Goal: Task Accomplishment & Management: Manage account settings

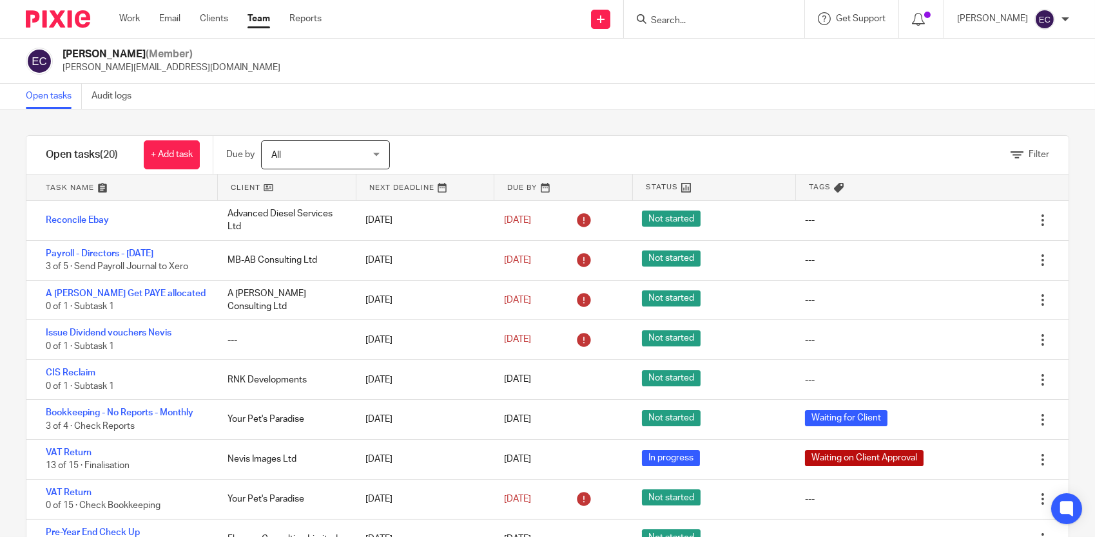
click at [709, 26] on form at bounding box center [718, 19] width 137 height 16
click at [692, 25] on input "Search" at bounding box center [708, 21] width 116 height 12
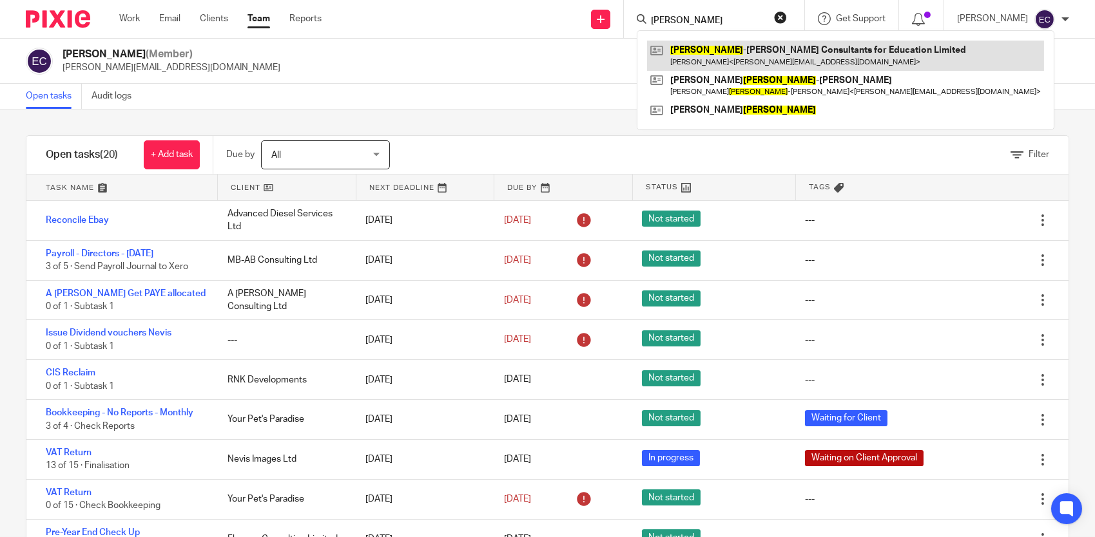
type input "milner"
click at [722, 55] on link at bounding box center [845, 56] width 397 height 30
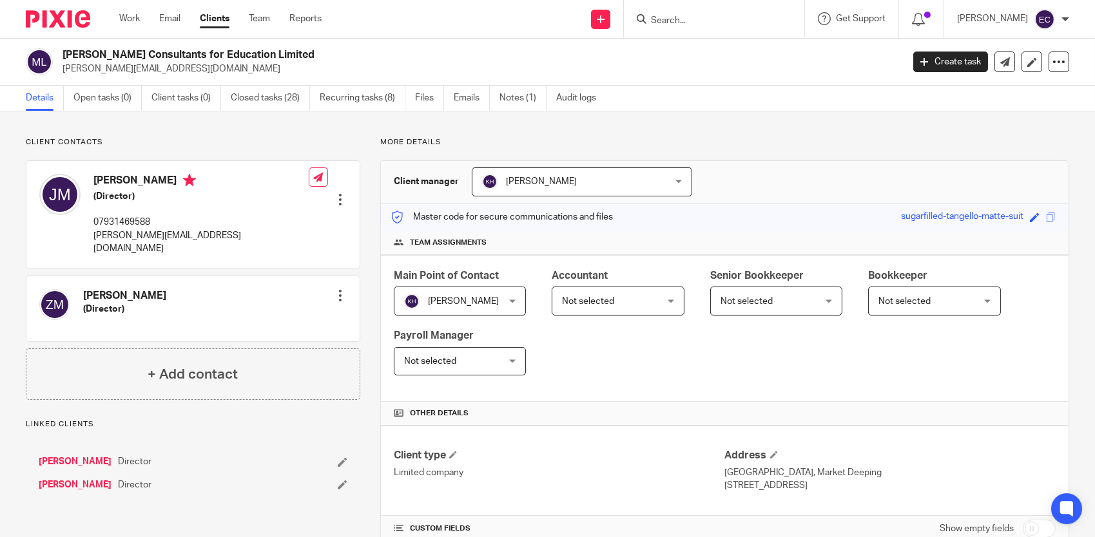
click at [341, 289] on div at bounding box center [340, 295] width 13 height 13
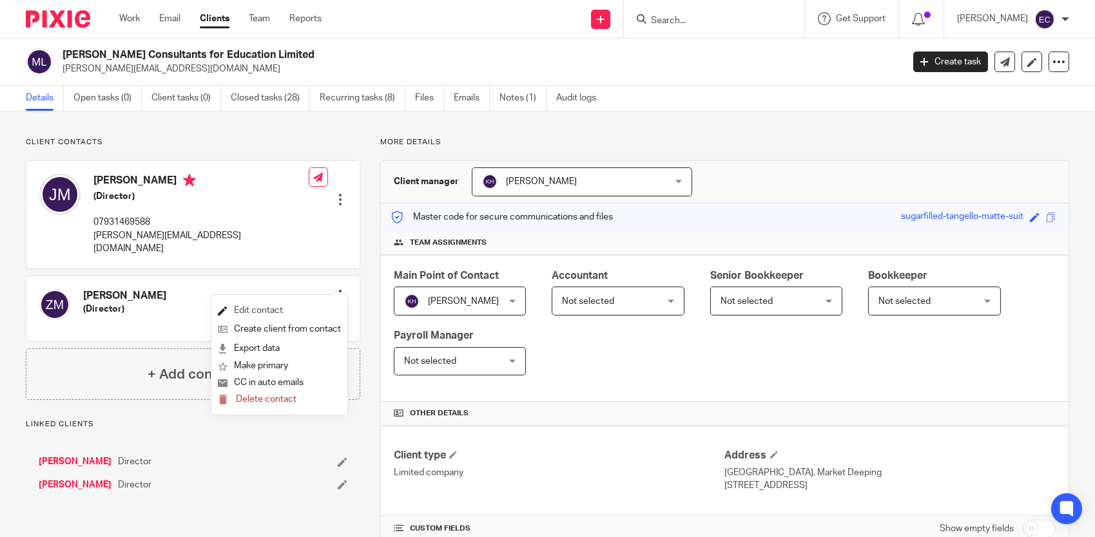
click at [282, 311] on link "Edit contact" at bounding box center [279, 311] width 123 height 19
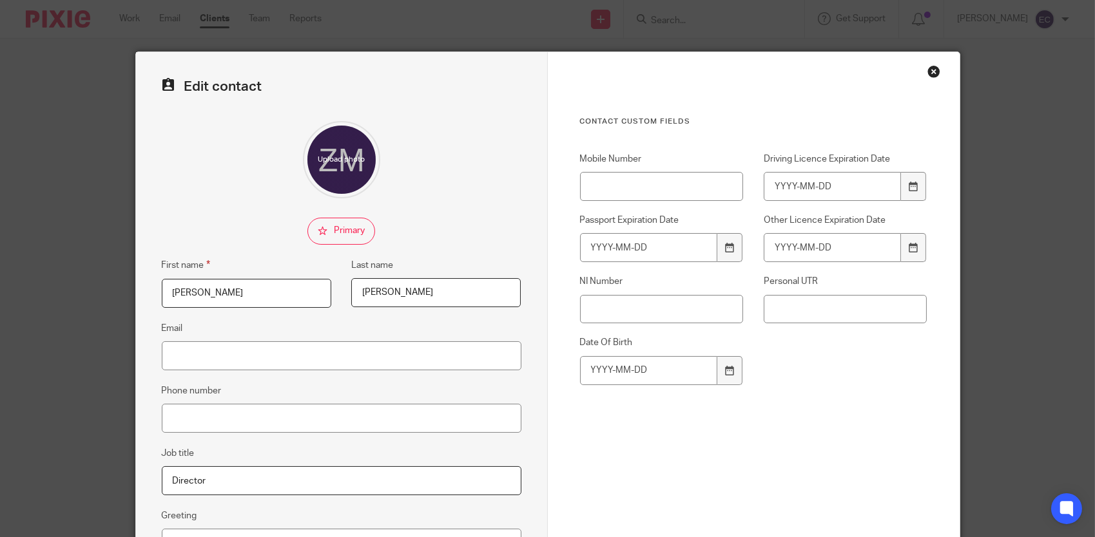
click at [930, 67] on div "Close this dialog window" at bounding box center [933, 71] width 13 height 13
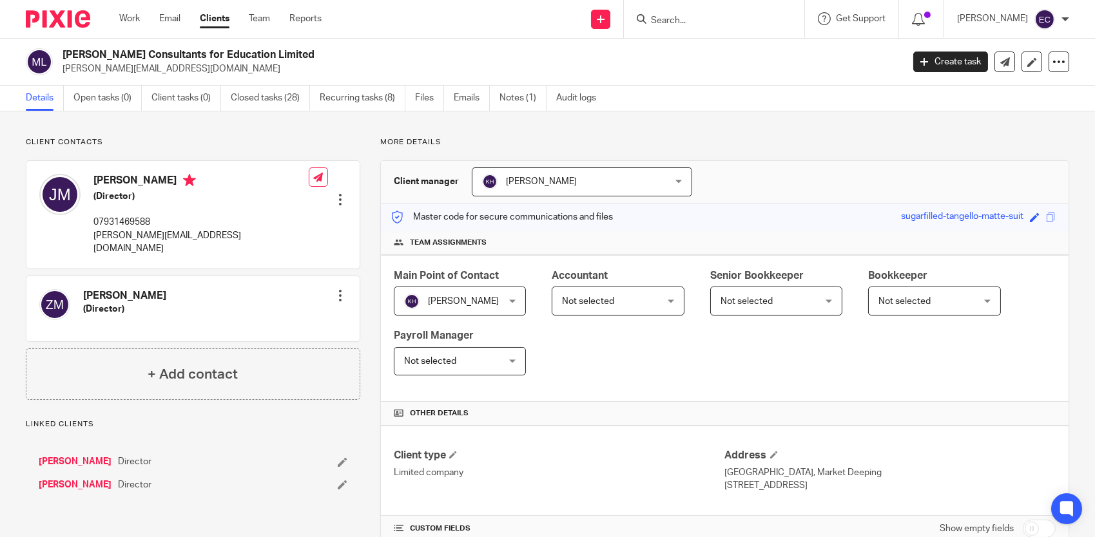
click at [737, 23] on input "Search" at bounding box center [708, 21] width 116 height 12
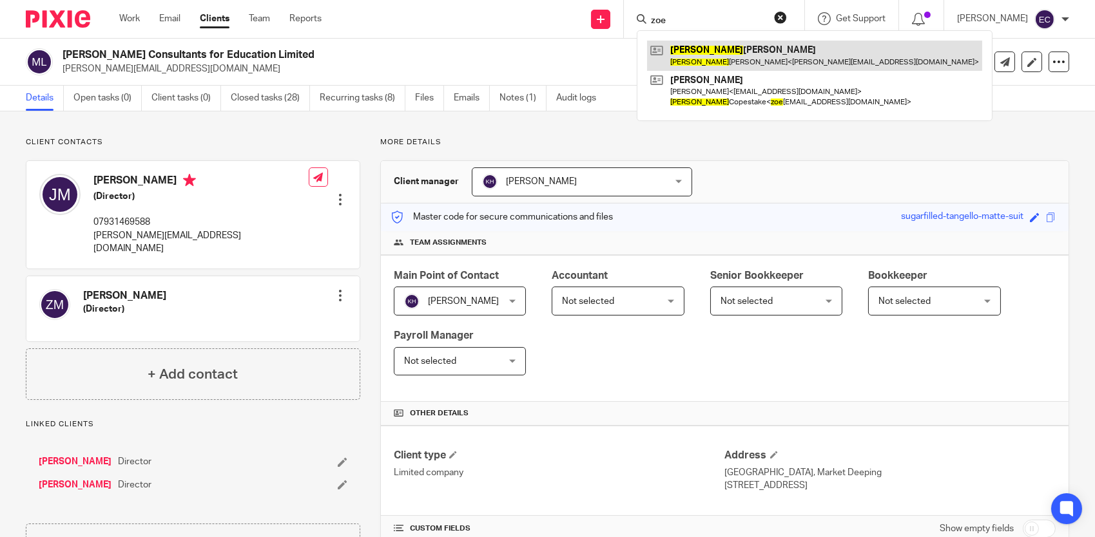
type input "zoe"
click at [731, 53] on link at bounding box center [814, 56] width 335 height 30
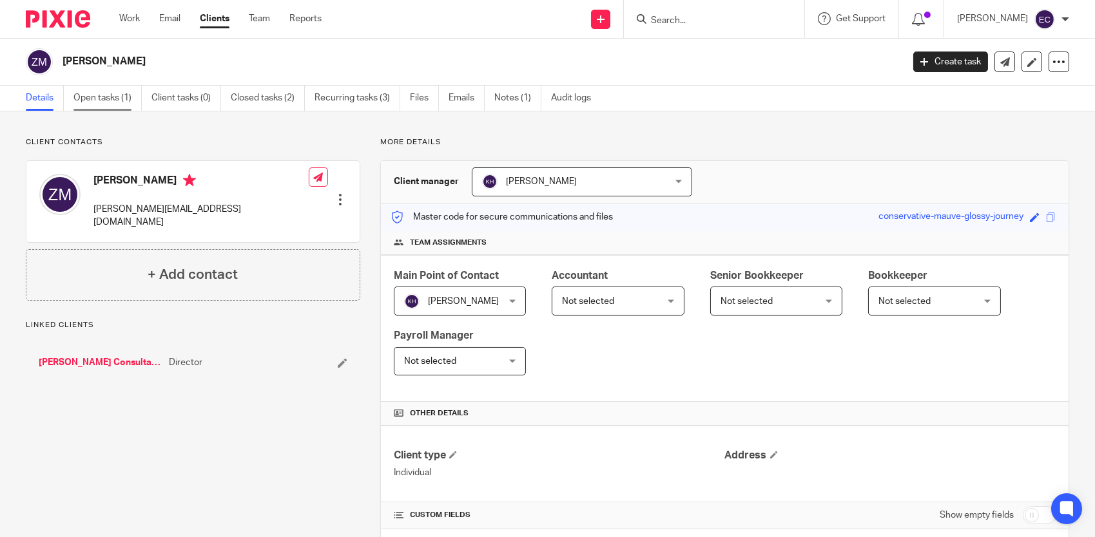
click at [119, 97] on link "Open tasks (1)" at bounding box center [107, 98] width 68 height 25
click at [257, 12] on div "Work Email Clients Team Reports Work Email Clients Team Reports Settings" at bounding box center [223, 19] width 235 height 38
click at [258, 17] on link "Team" at bounding box center [259, 18] width 21 height 13
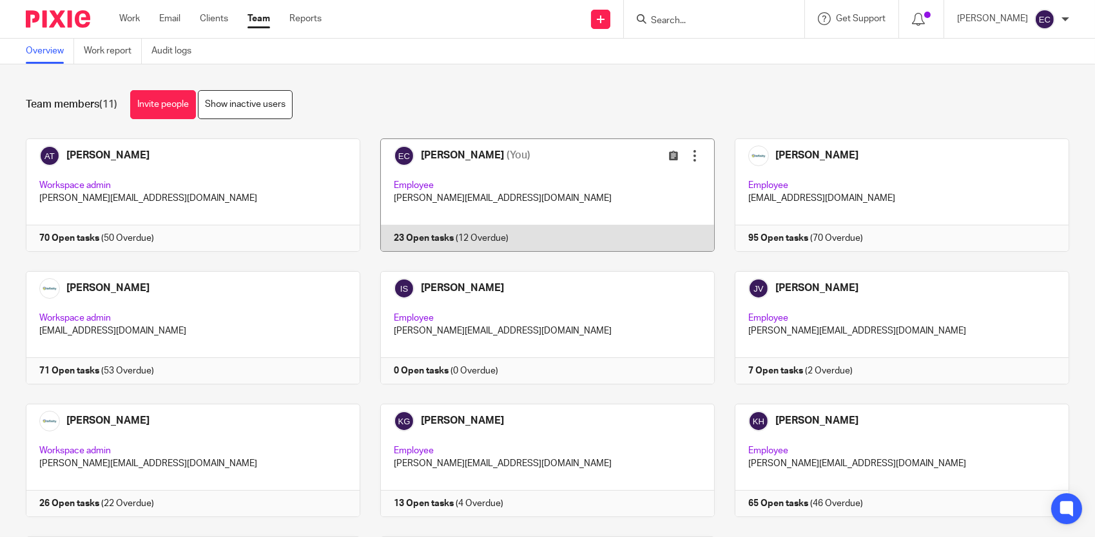
click at [467, 155] on link at bounding box center [537, 195] width 354 height 113
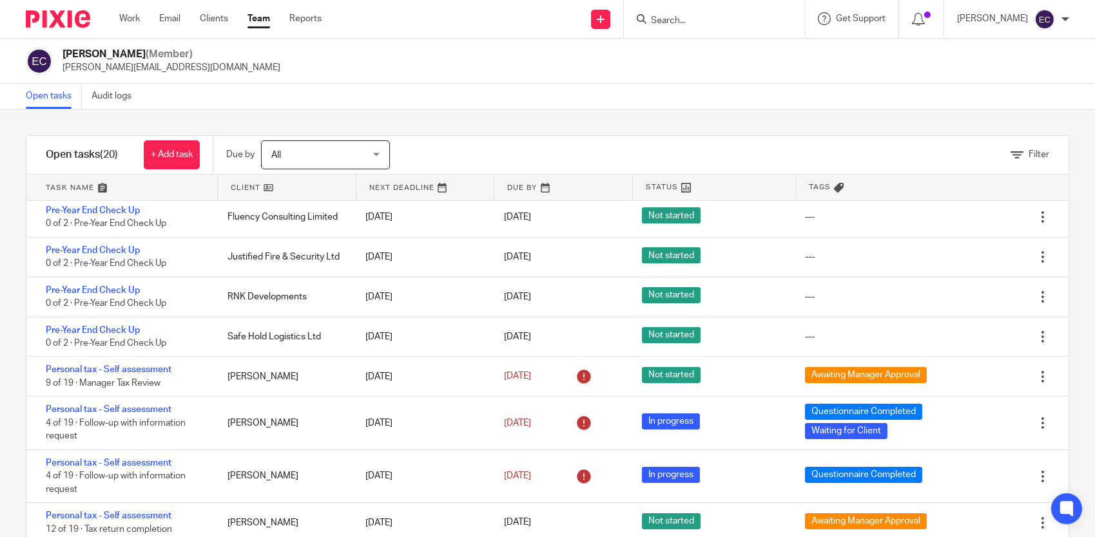
scroll to position [451, 0]
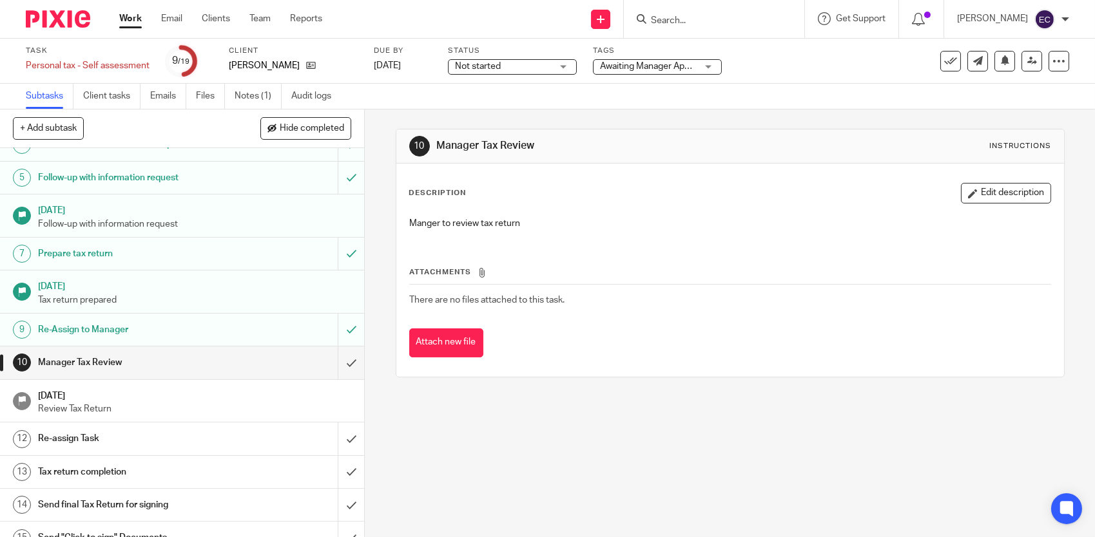
scroll to position [287, 0]
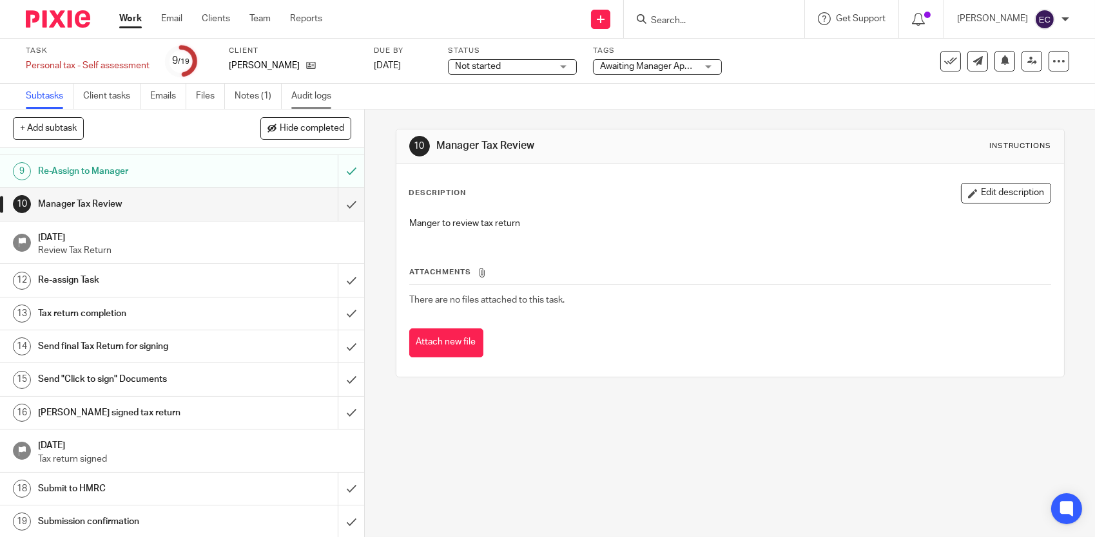
click at [316, 92] on link "Audit logs" at bounding box center [316, 96] width 50 height 25
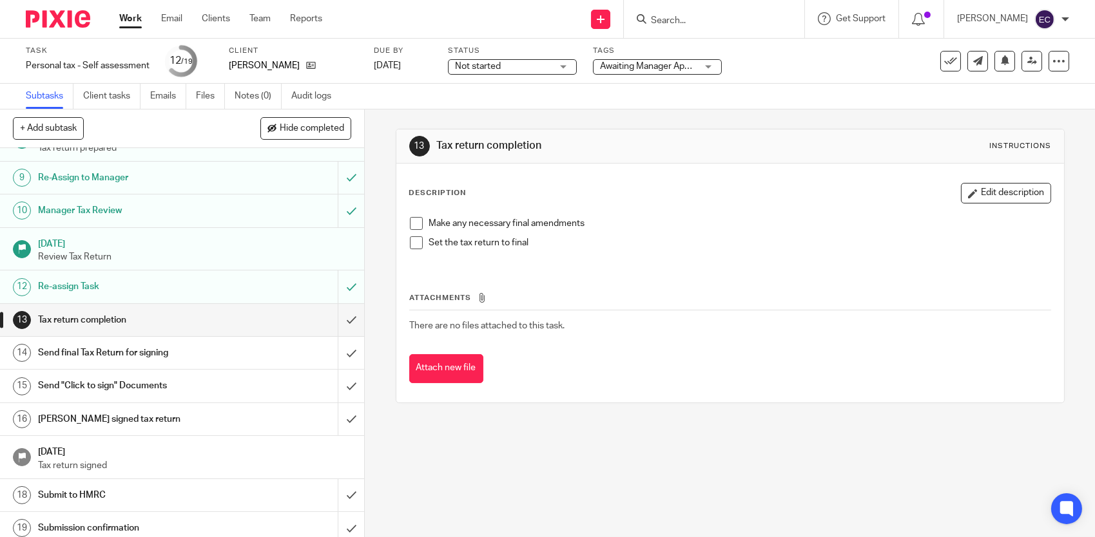
scroll to position [287, 0]
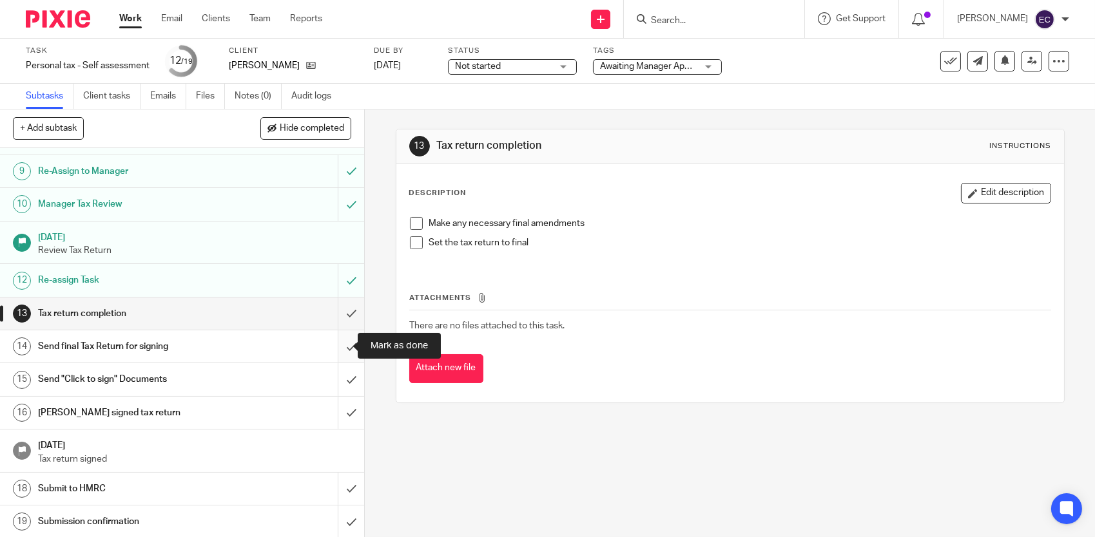
click at [342, 342] on input "submit" at bounding box center [182, 347] width 364 height 32
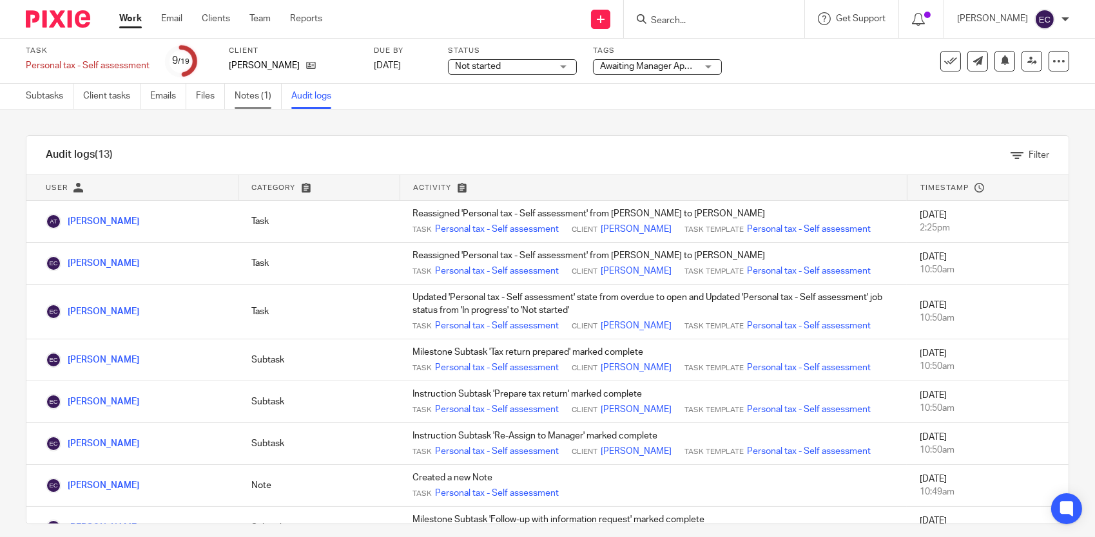
click at [257, 93] on link "Notes (1)" at bounding box center [258, 96] width 47 height 25
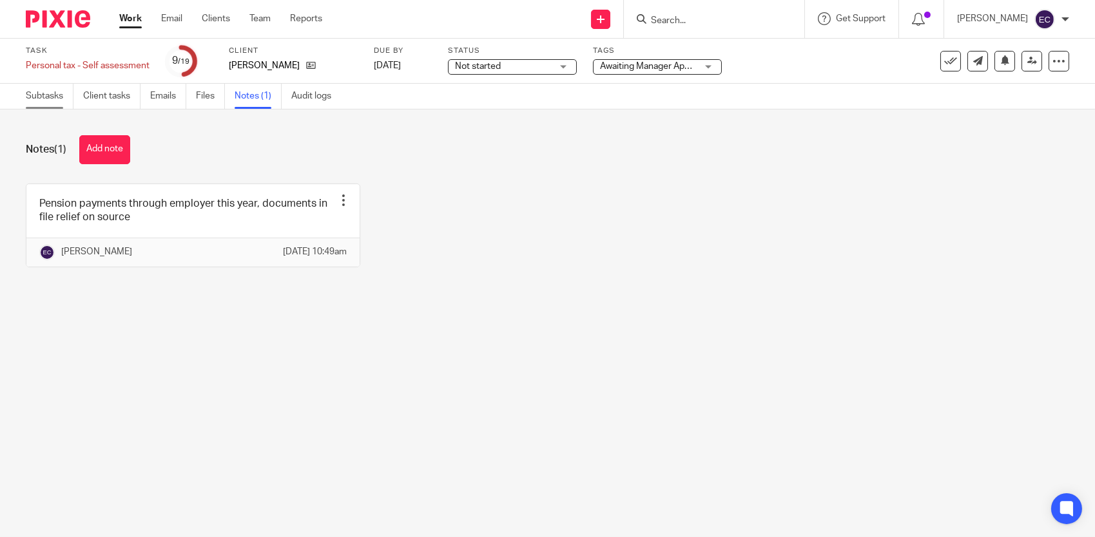
click at [50, 92] on link "Subtasks" at bounding box center [50, 96] width 48 height 25
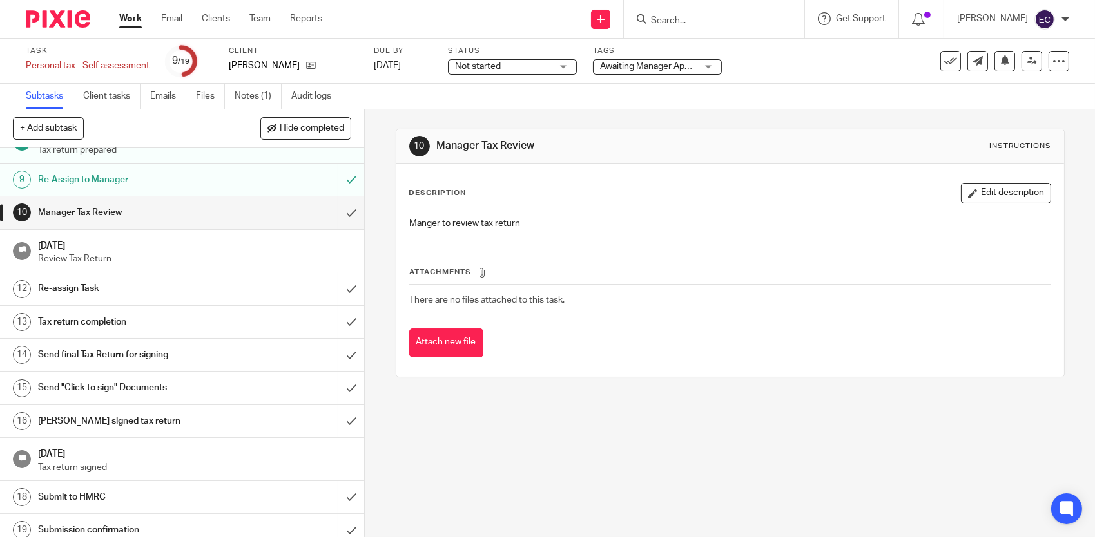
scroll to position [287, 0]
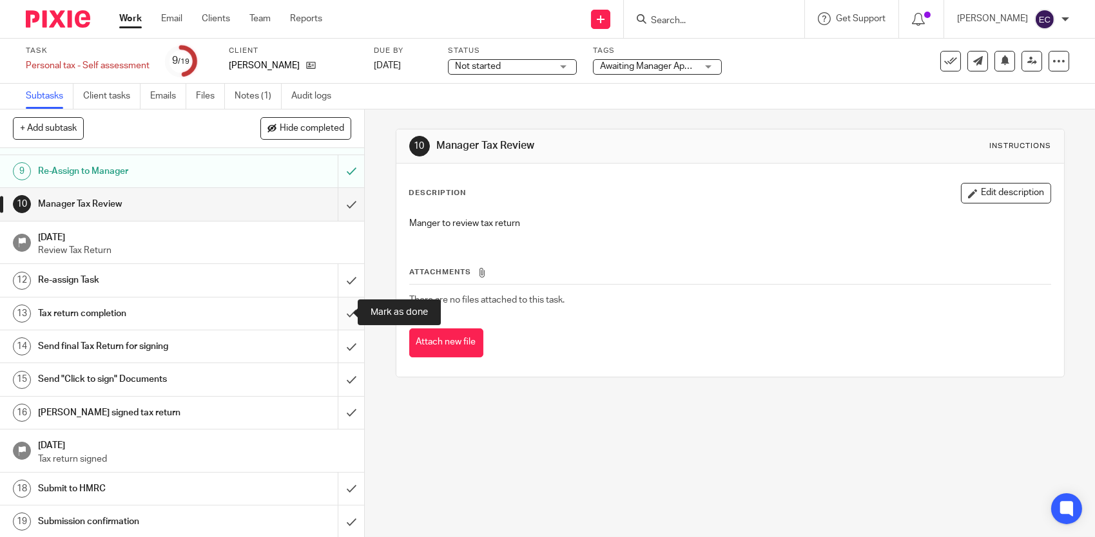
click at [339, 312] on input "submit" at bounding box center [182, 314] width 364 height 32
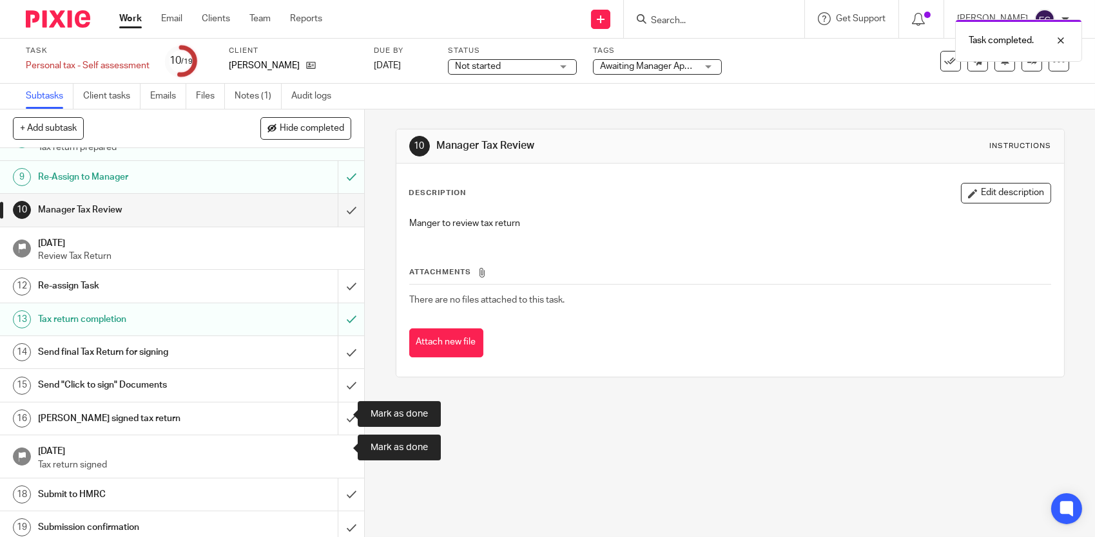
scroll to position [287, 0]
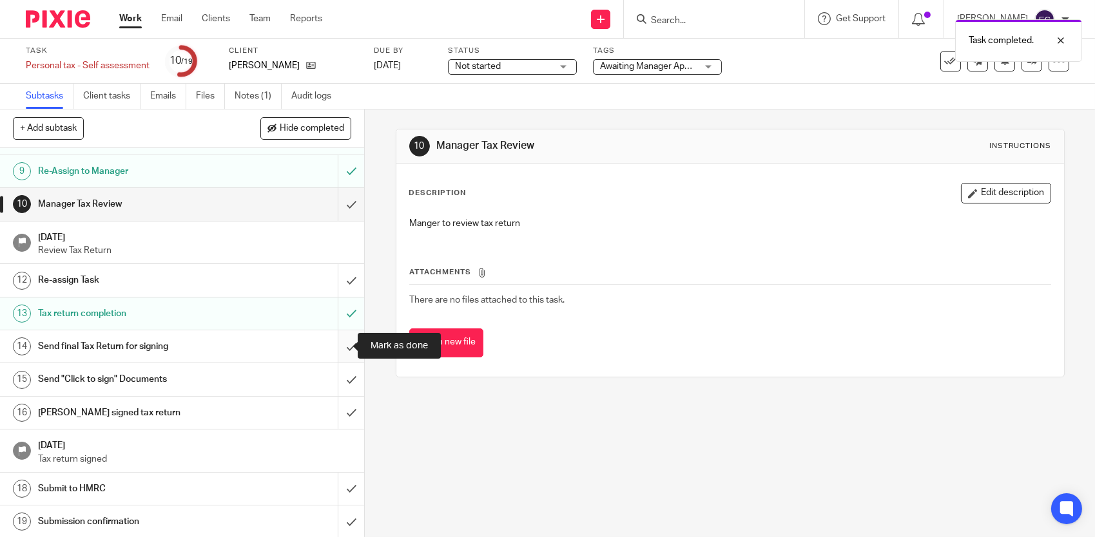
click at [336, 345] on input "submit" at bounding box center [182, 347] width 364 height 32
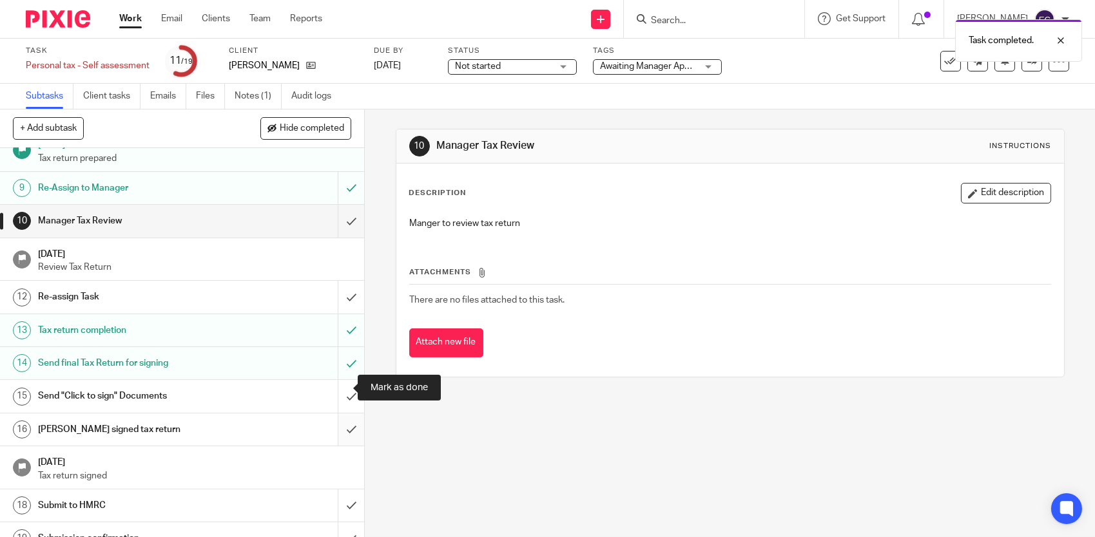
scroll to position [287, 0]
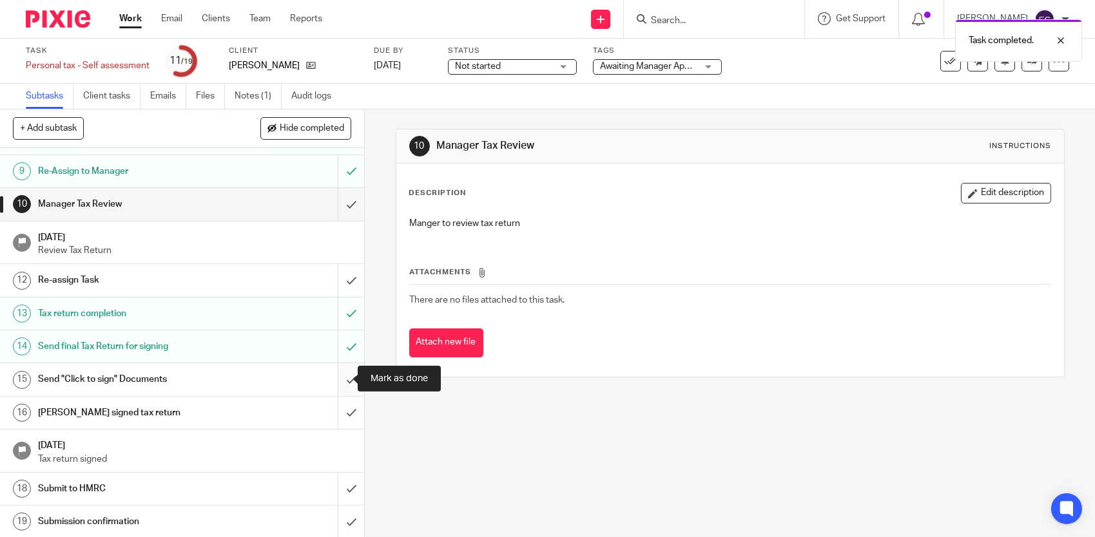
click at [338, 374] on input "submit" at bounding box center [182, 379] width 364 height 32
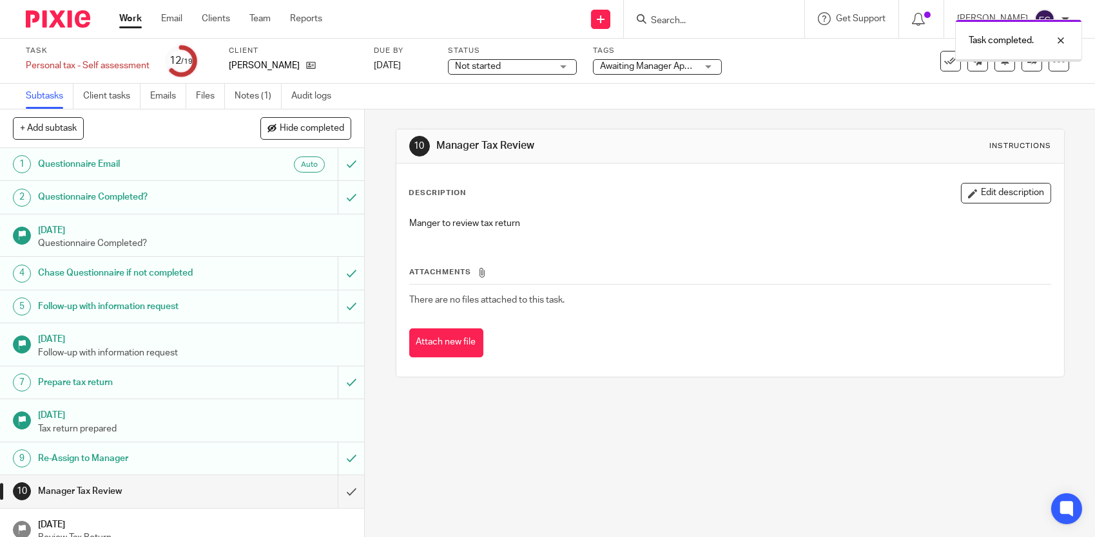
click at [707, 66] on div "Awaiting Manager Approval" at bounding box center [657, 66] width 129 height 15
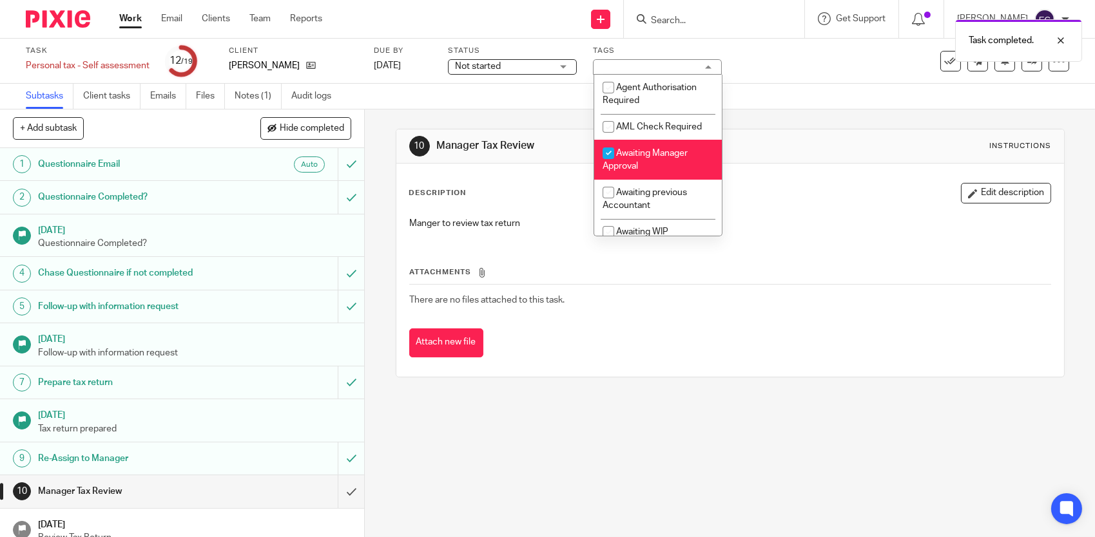
click at [673, 152] on span "Awaiting Manager Approval" at bounding box center [644, 160] width 85 height 23
checkbox input "false"
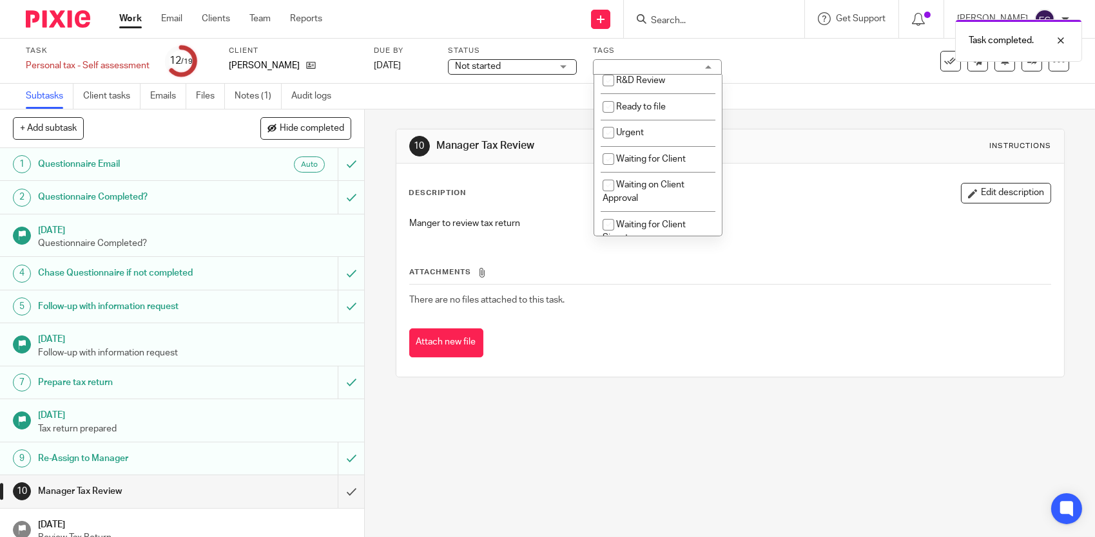
scroll to position [388, 0]
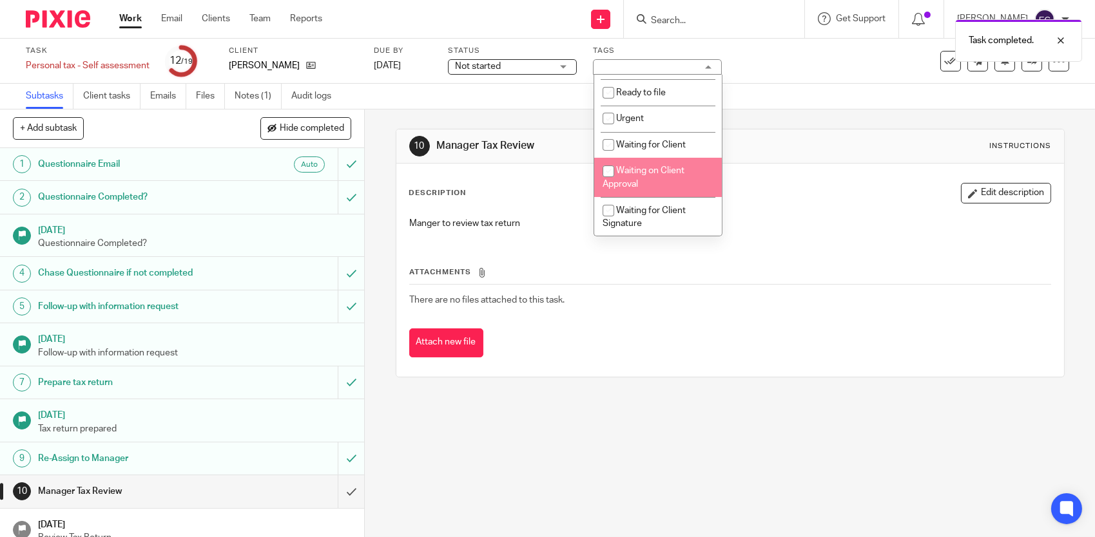
click at [688, 169] on li "Waiting on Client Approval" at bounding box center [658, 177] width 128 height 39
checkbox input "true"
click at [878, 274] on th "Attachments" at bounding box center [730, 275] width 642 height 19
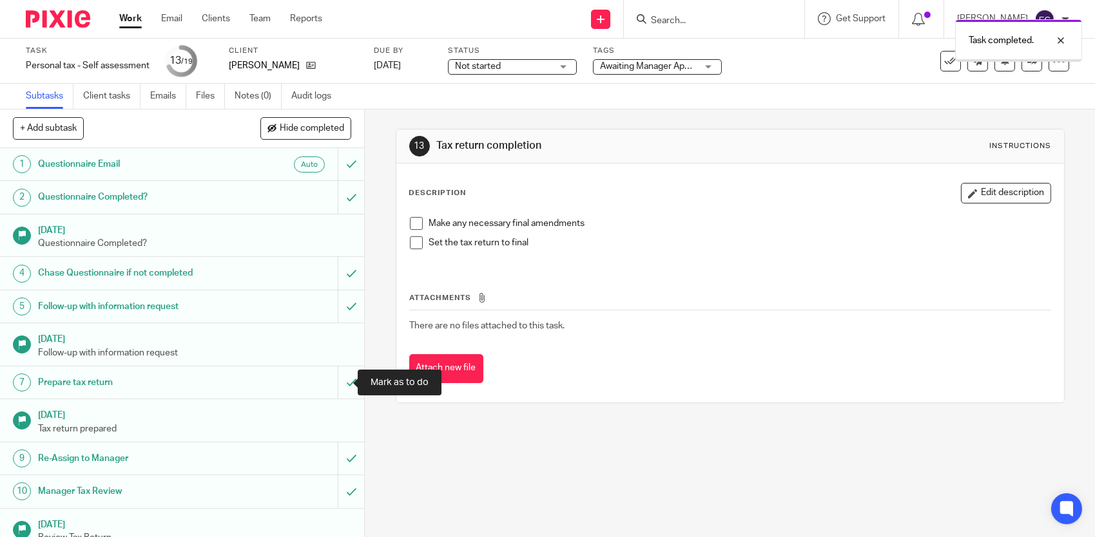
scroll to position [287, 0]
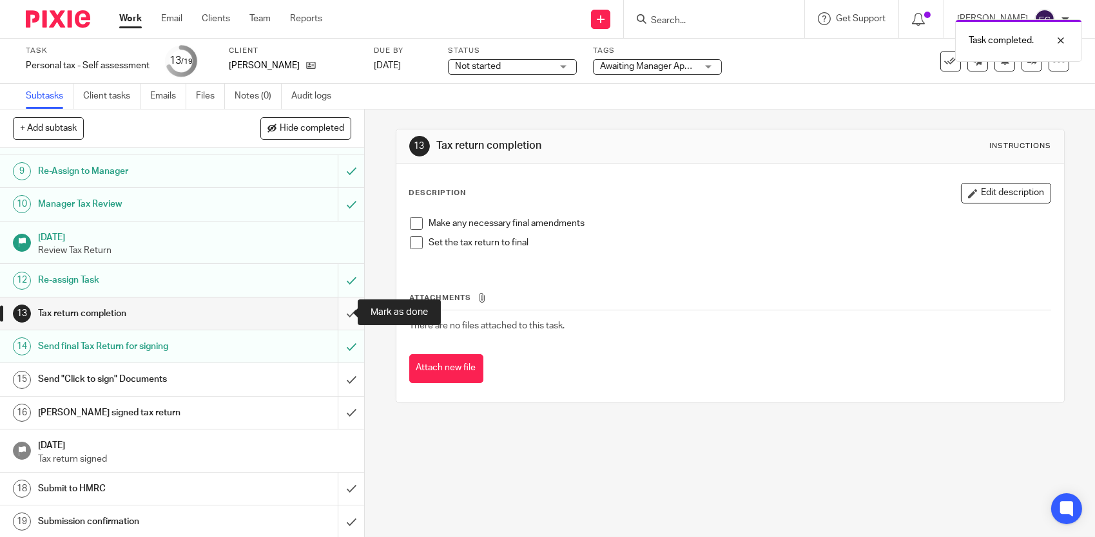
click at [332, 314] on input "submit" at bounding box center [182, 314] width 364 height 32
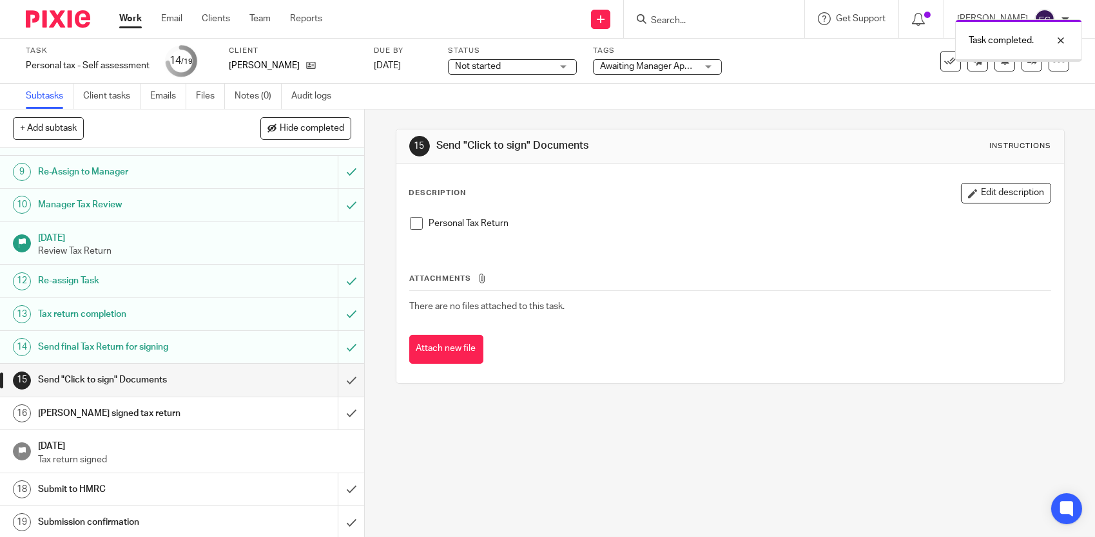
scroll to position [287, 0]
click at [340, 378] on input "submit" at bounding box center [182, 379] width 364 height 32
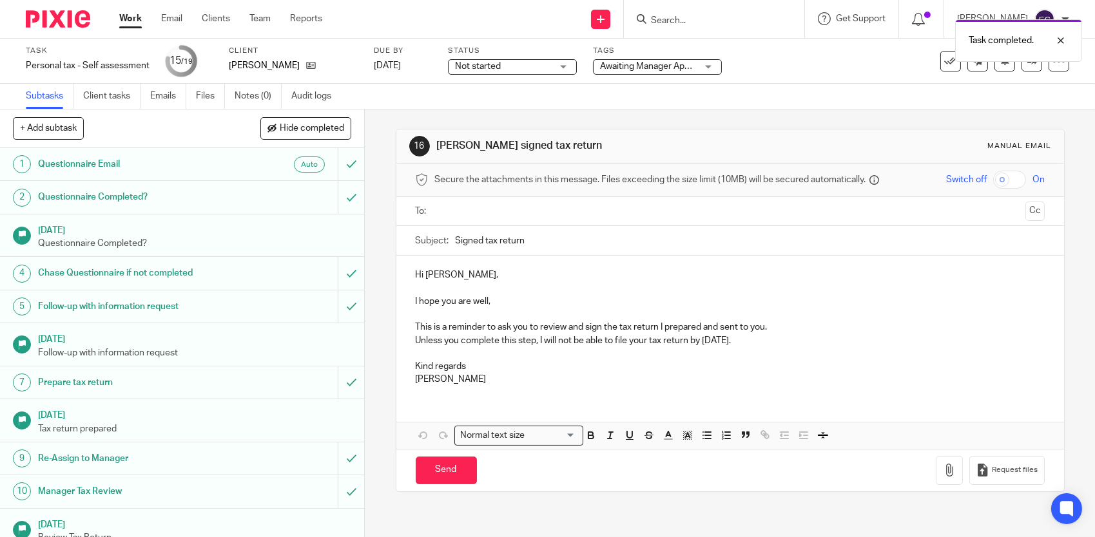
click at [668, 65] on span "Awaiting Manager Approval" at bounding box center [654, 66] width 109 height 9
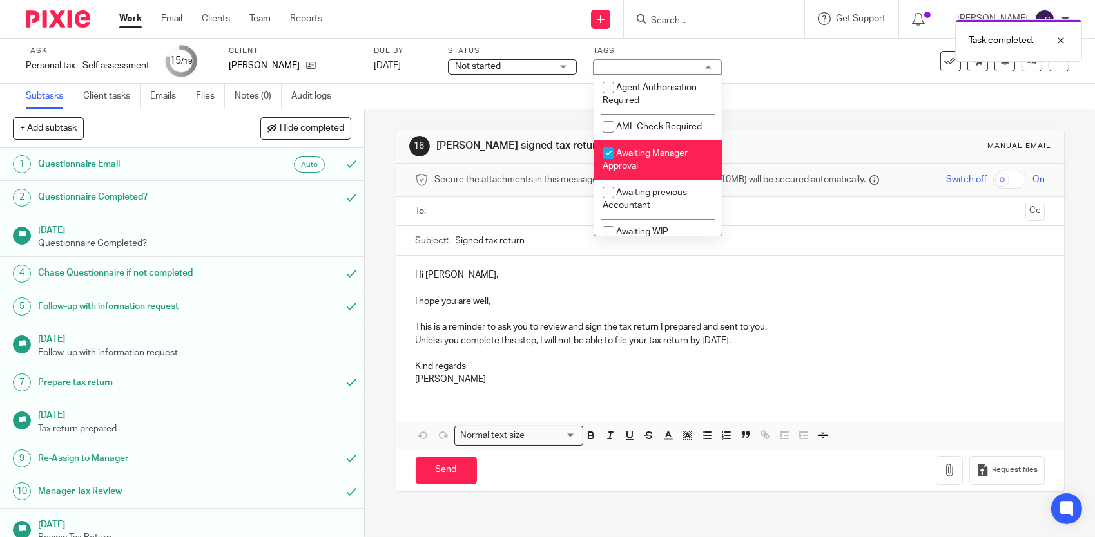
click at [677, 155] on span "Awaiting Manager Approval" at bounding box center [644, 160] width 85 height 23
checkbox input "false"
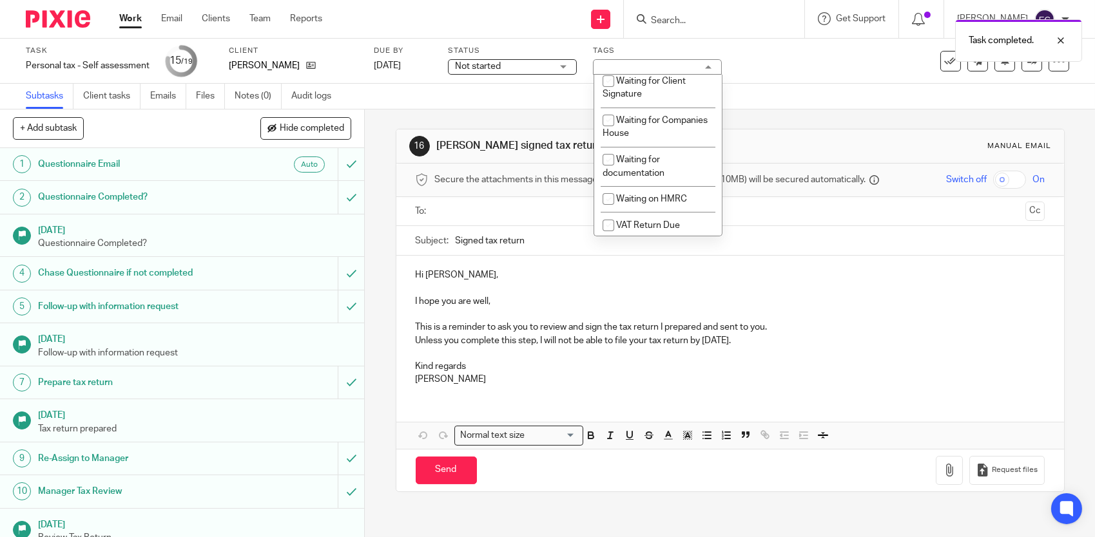
scroll to position [521, 0]
click at [669, 97] on li "Waiting for Client Signature" at bounding box center [658, 83] width 128 height 39
checkbox input "true"
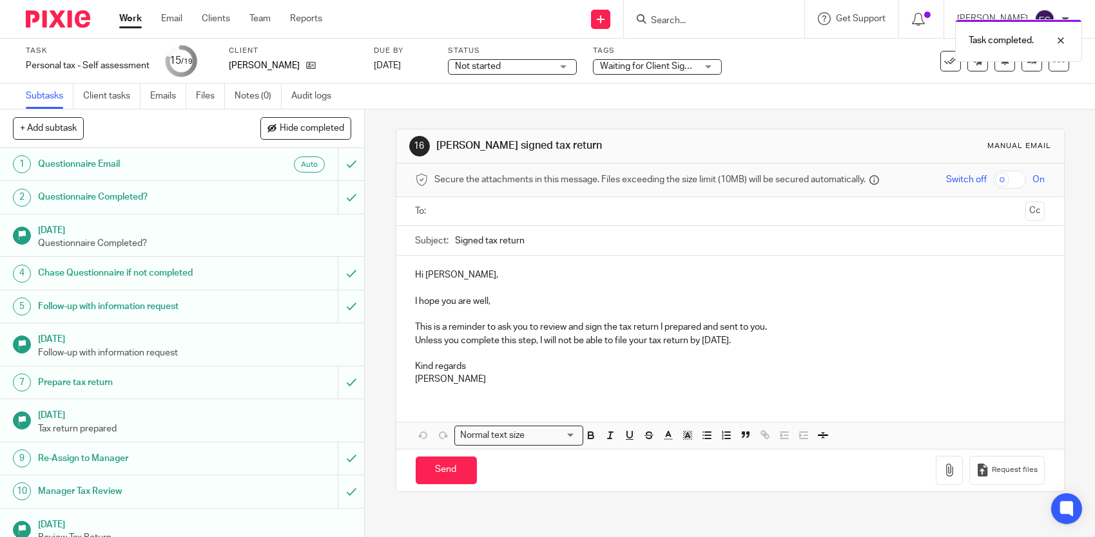
click at [806, 138] on div "16 Chase signed tax return Manual email" at bounding box center [730, 146] width 642 height 21
click at [267, 21] on link "Team" at bounding box center [259, 18] width 21 height 13
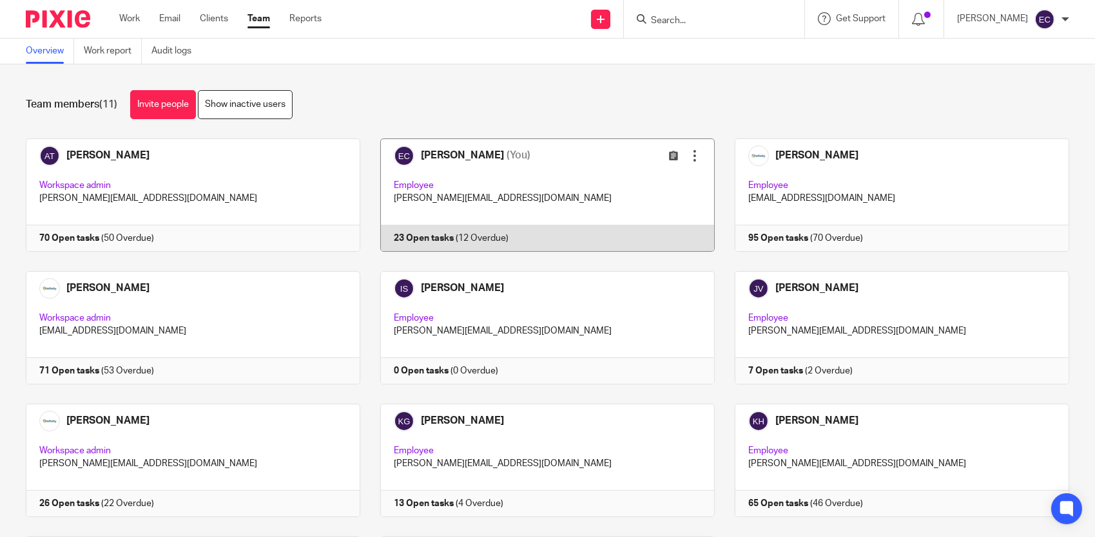
click at [548, 151] on link at bounding box center [537, 195] width 354 height 113
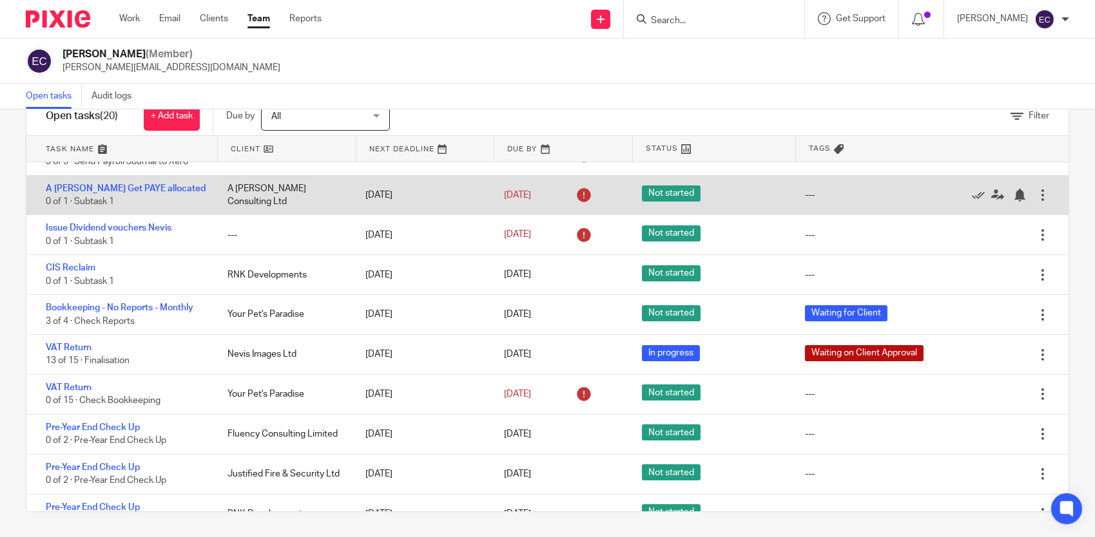
scroll to position [2, 0]
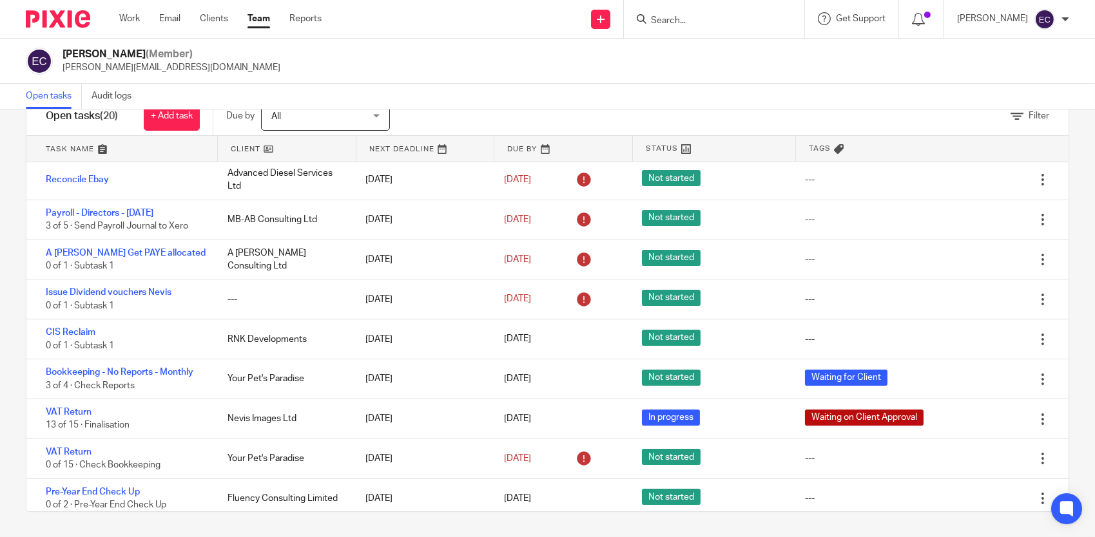
click at [717, 19] on input "Search" at bounding box center [708, 21] width 116 height 12
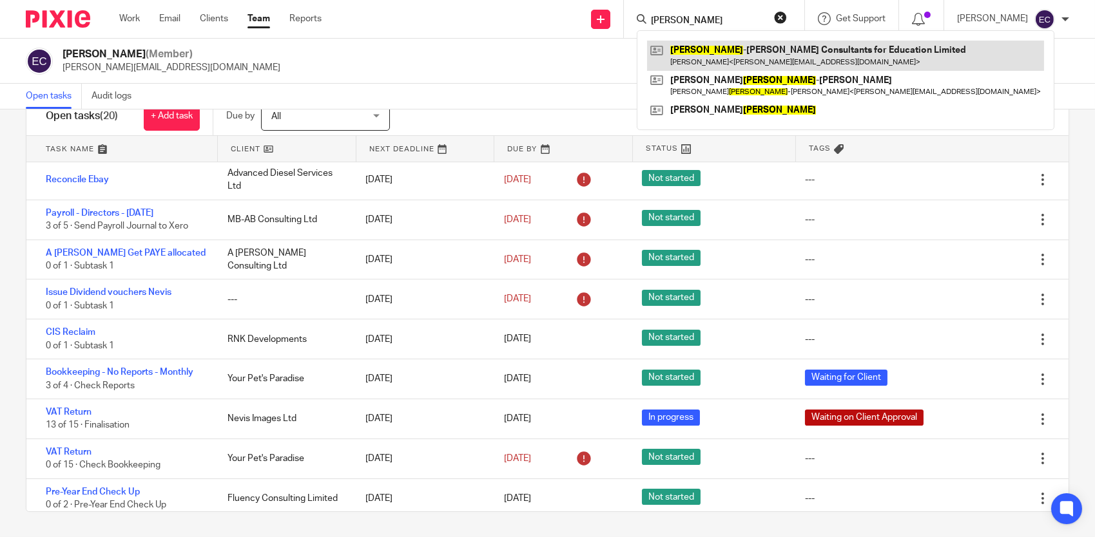
type input "[PERSON_NAME]"
click at [735, 52] on link at bounding box center [845, 56] width 397 height 30
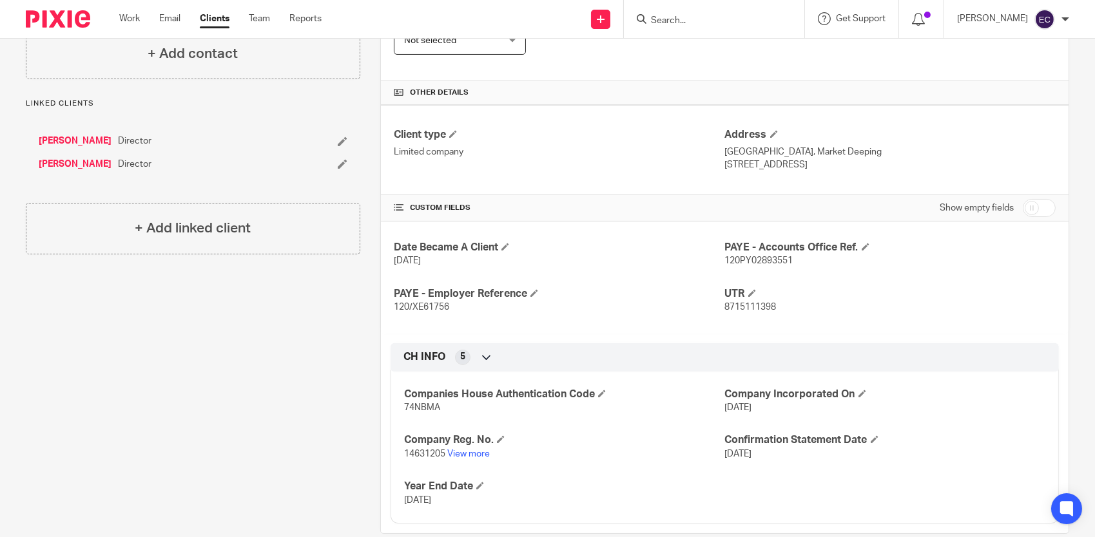
scroll to position [322, 0]
click at [471, 454] on link "View more" at bounding box center [468, 452] width 43 height 9
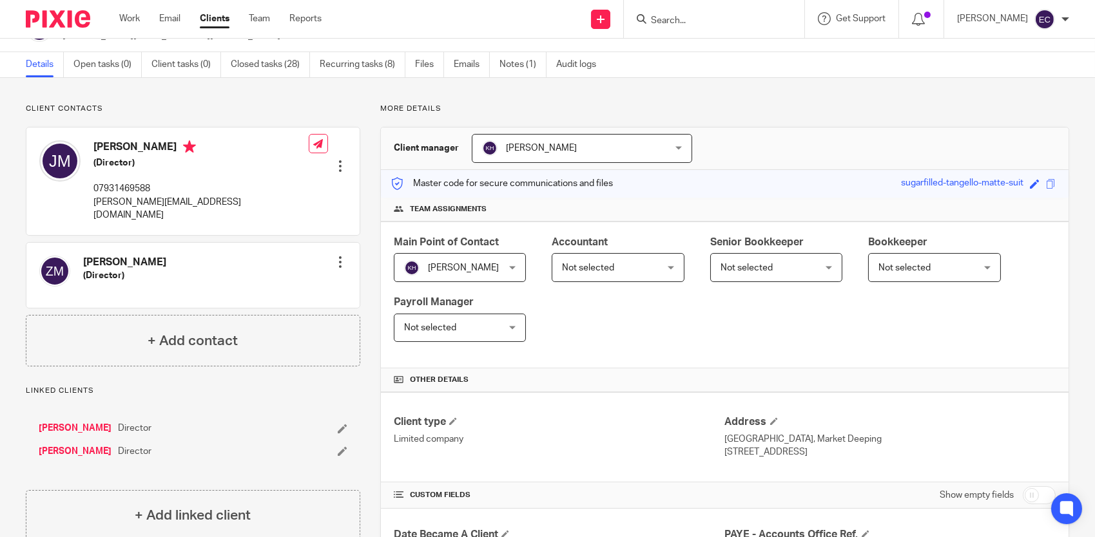
scroll to position [0, 0]
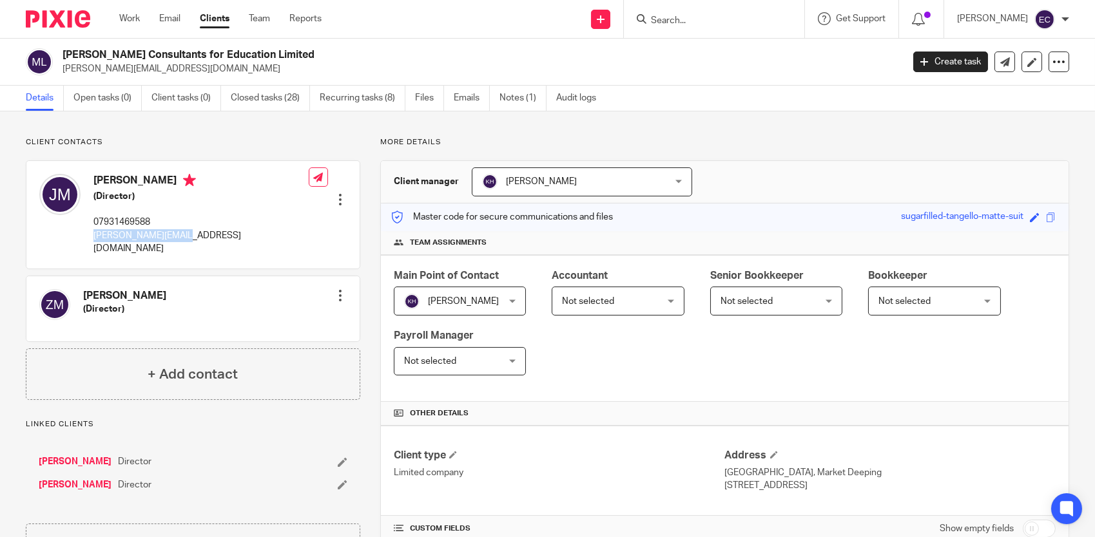
drag, startPoint x: 194, startPoint y: 237, endPoint x: 92, endPoint y: 236, distance: 101.8
click at [92, 236] on div "[PERSON_NAME] (Director) 07931469588 [PERSON_NAME][EMAIL_ADDRESS][DOMAIN_NAME]" at bounding box center [173, 215] width 269 height 94
drag, startPoint x: 92, startPoint y: 236, endPoint x: 100, endPoint y: 235, distance: 7.8
copy p "[PERSON_NAME][EMAIL_ADDRESS][DOMAIN_NAME]"
